Goal: Task Accomplishment & Management: Use online tool/utility

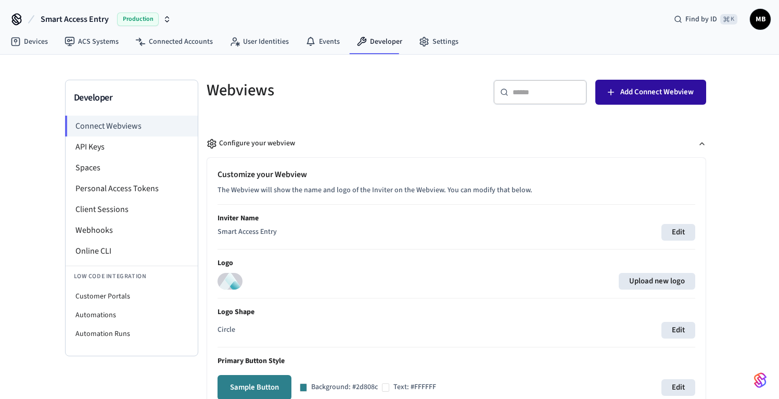
click at [664, 93] on span "Add Connect Webview" at bounding box center [657, 92] width 73 height 14
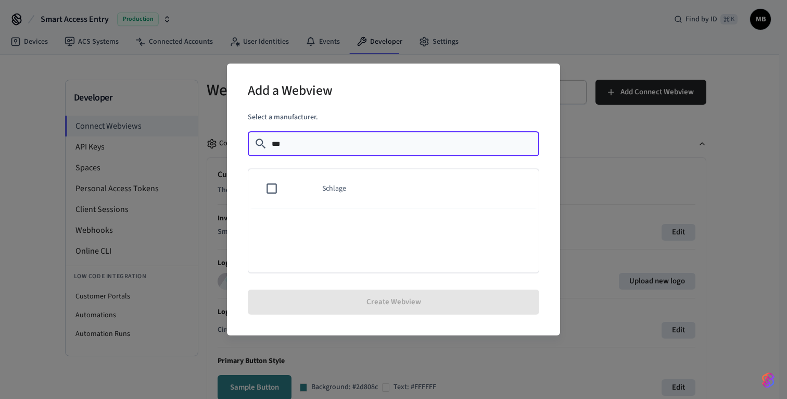
type input "***"
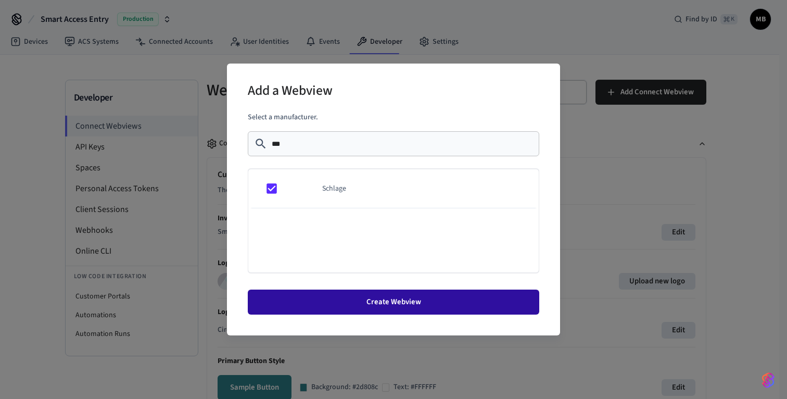
click at [457, 299] on button "Create Webview" at bounding box center [394, 301] width 292 height 25
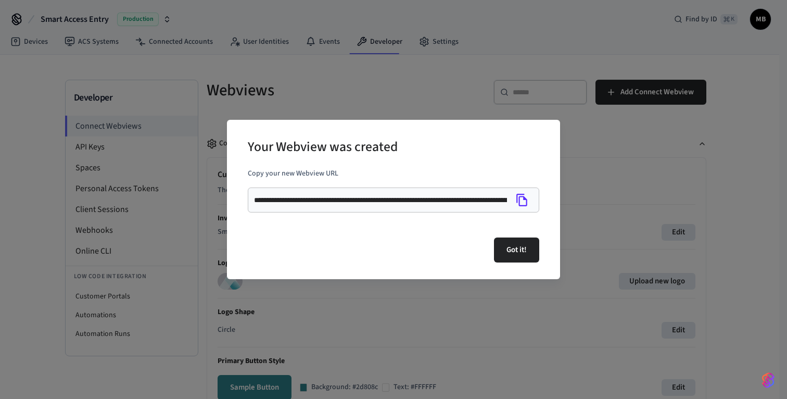
click at [527, 198] on icon "Copy" at bounding box center [522, 200] width 14 height 14
click at [520, 254] on button "Got it!" at bounding box center [516, 249] width 45 height 25
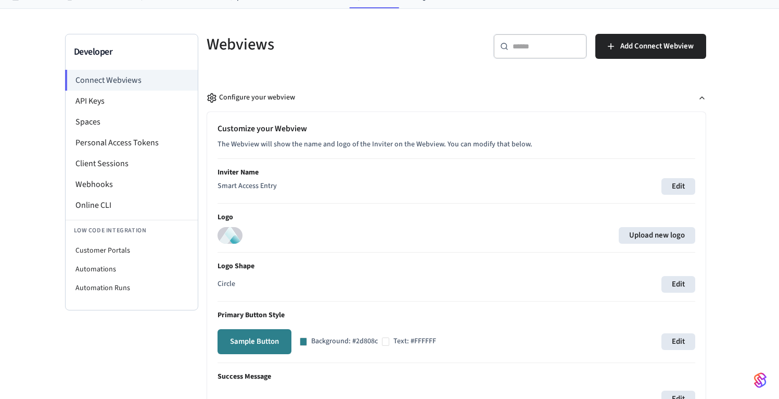
scroll to position [67, 0]
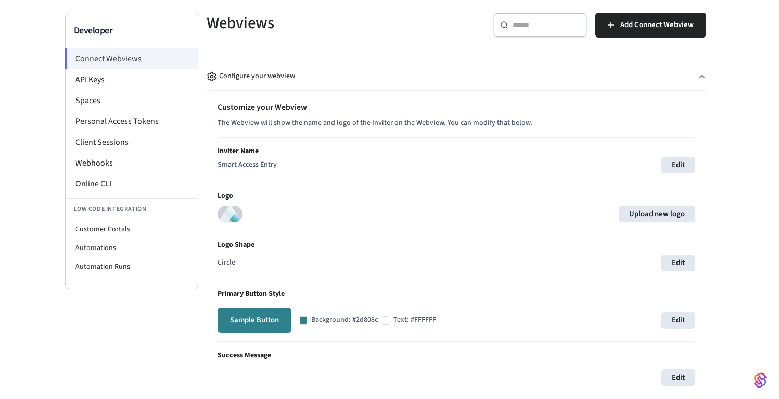
click at [701, 77] on icon "button" at bounding box center [702, 76] width 8 height 8
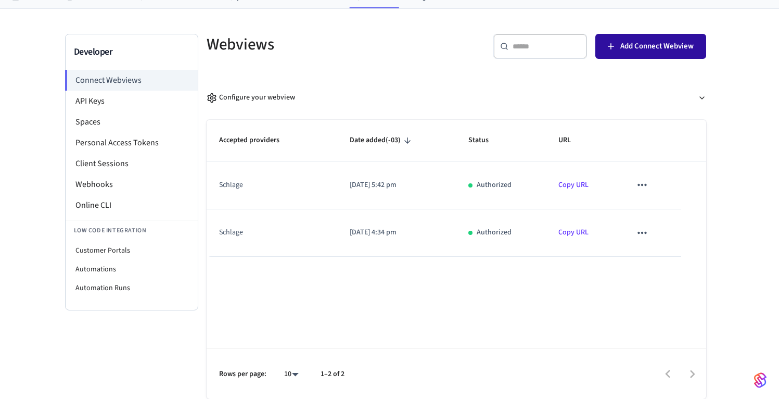
click at [674, 43] on span "Add Connect Webview" at bounding box center [657, 47] width 73 height 14
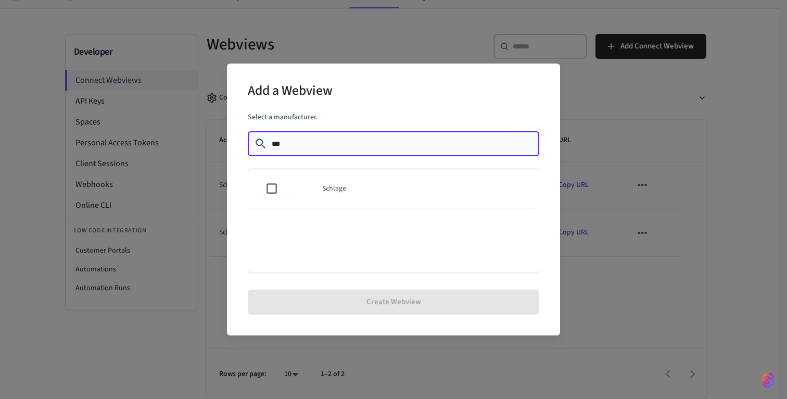
type input "***"
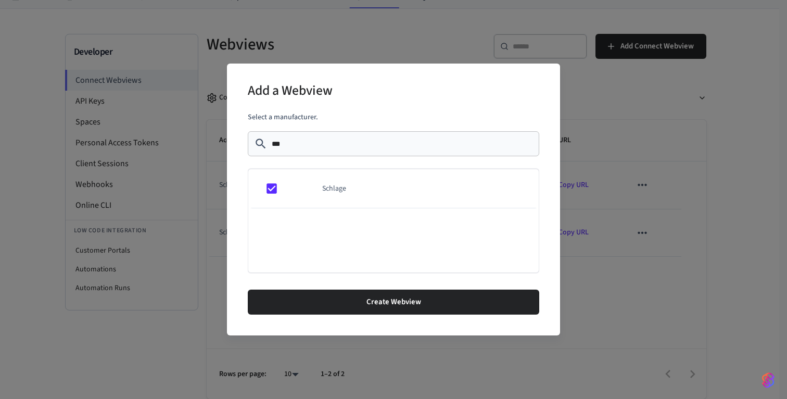
click at [411, 307] on button "Create Webview" at bounding box center [394, 301] width 292 height 25
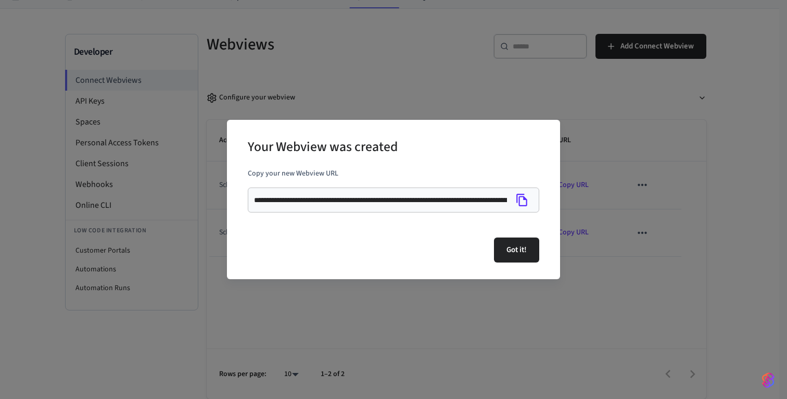
click at [524, 200] on icon "Copy" at bounding box center [522, 200] width 14 height 14
click at [520, 199] on icon "Copy" at bounding box center [522, 200] width 14 height 14
click at [524, 198] on icon "Copy" at bounding box center [521, 200] width 11 height 12
click at [505, 244] on button "Got it!" at bounding box center [516, 249] width 45 height 25
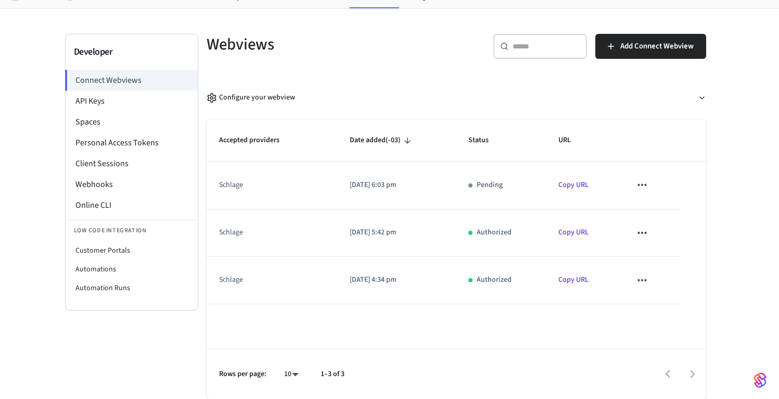
click at [577, 184] on link "Copy URL" at bounding box center [574, 185] width 30 height 10
click at [578, 232] on link "Copy URL" at bounding box center [574, 232] width 30 height 10
click at [754, 82] on div "Developer Connect Webviews API Keys Spaces Personal Access Tokens Client Sessio…" at bounding box center [389, 204] width 779 height 390
click at [740, 156] on div "Developer Connect Webviews API Keys Spaces Personal Access Tokens Client Sessio…" at bounding box center [389, 204] width 779 height 390
click at [760, 184] on div "Developer Connect Webviews API Keys Spaces Personal Access Tokens Client Sessio…" at bounding box center [389, 204] width 779 height 390
